Goal: Entertainment & Leisure: Consume media (video, audio)

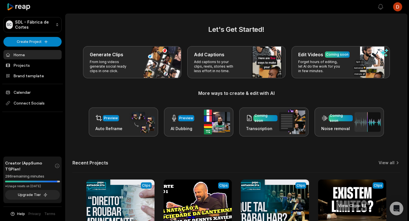
click at [337, 189] on link at bounding box center [352, 216] width 68 height 74
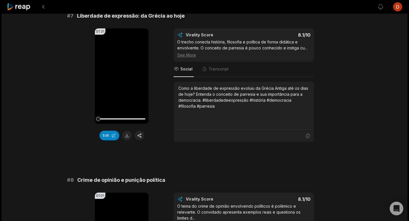
scroll to position [1121, 0]
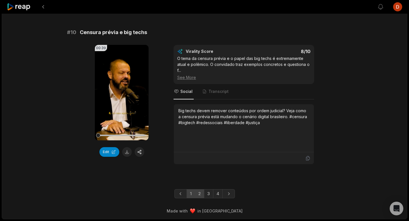
click at [201, 196] on link "2" at bounding box center [199, 193] width 9 height 9
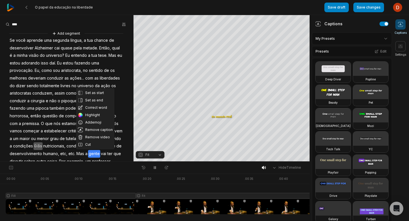
scroll to position [59, 0]
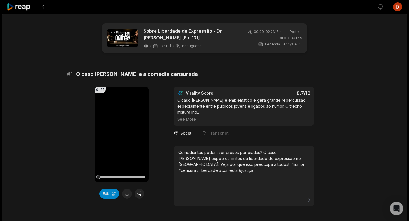
scroll to position [1161, 0]
